Goal: Navigation & Orientation: Go to known website

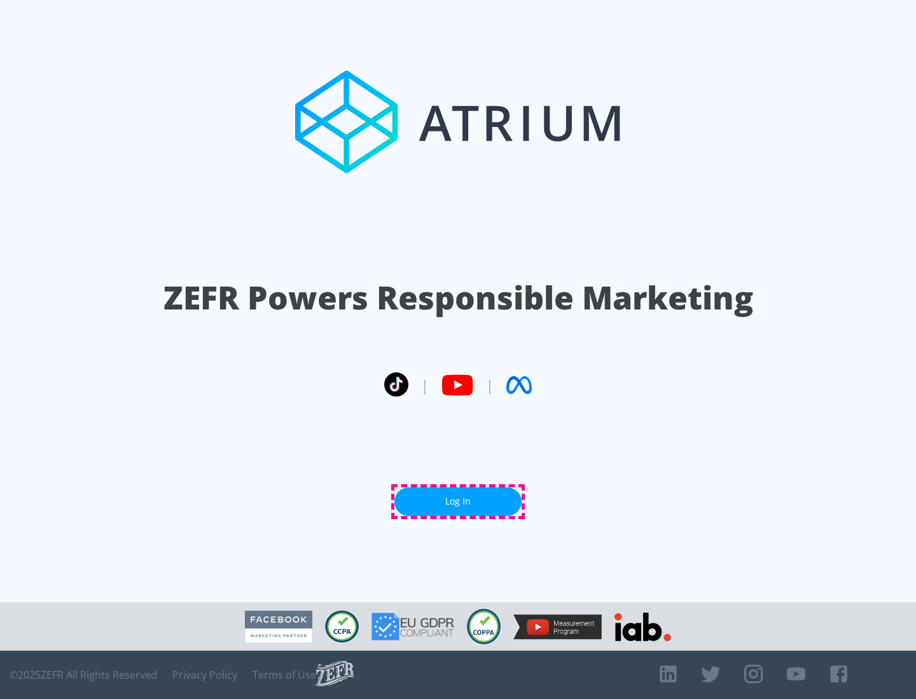
click at [458, 502] on link "Log In" at bounding box center [457, 502] width 127 height 29
